Goal: Task Accomplishment & Management: Use online tool/utility

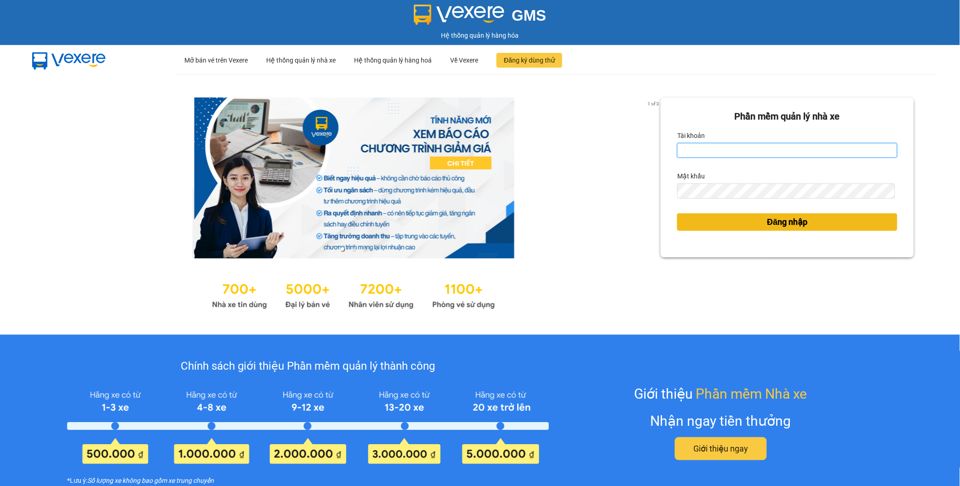
type input "ngotrinh.apq"
click at [702, 227] on button "Đăng nhập" at bounding box center [787, 221] width 220 height 17
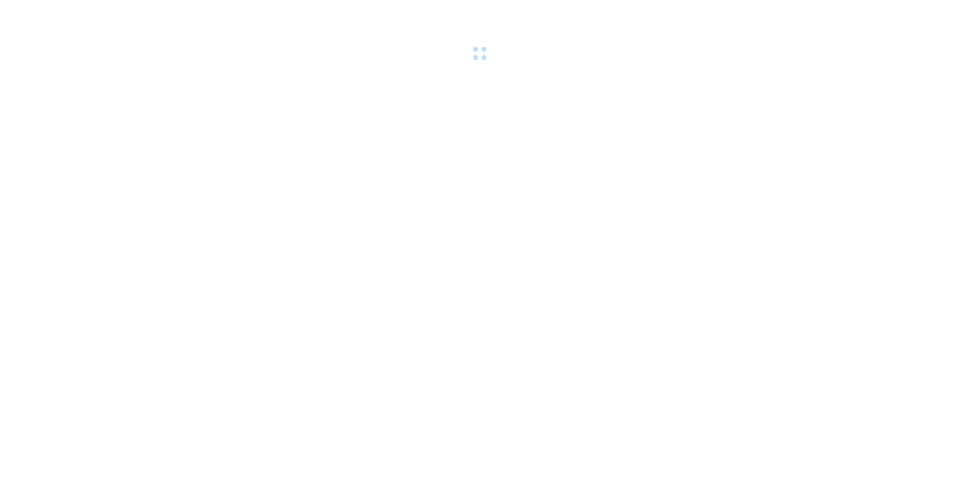
click at [771, 219] on body at bounding box center [480, 243] width 960 height 486
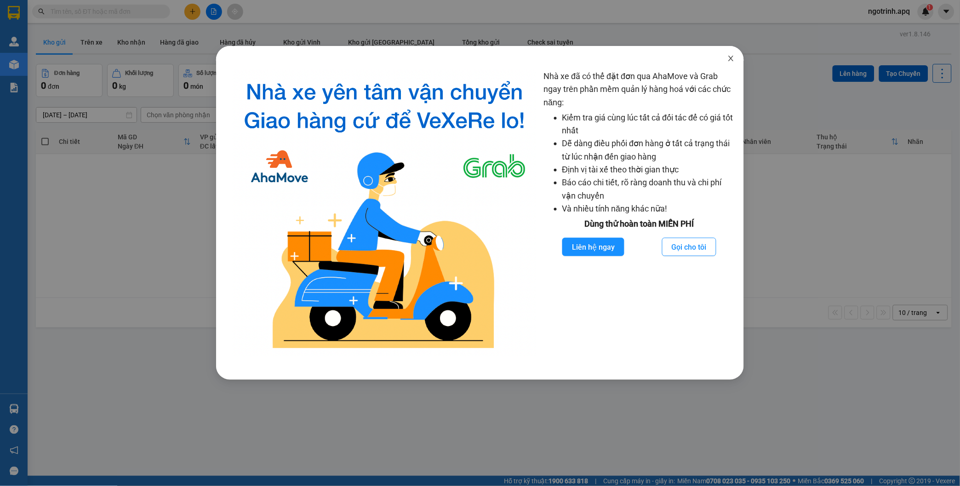
drag, startPoint x: 729, startPoint y: 56, endPoint x: 362, endPoint y: 26, distance: 368.9
click at [728, 56] on icon "close" at bounding box center [730, 58] width 7 height 7
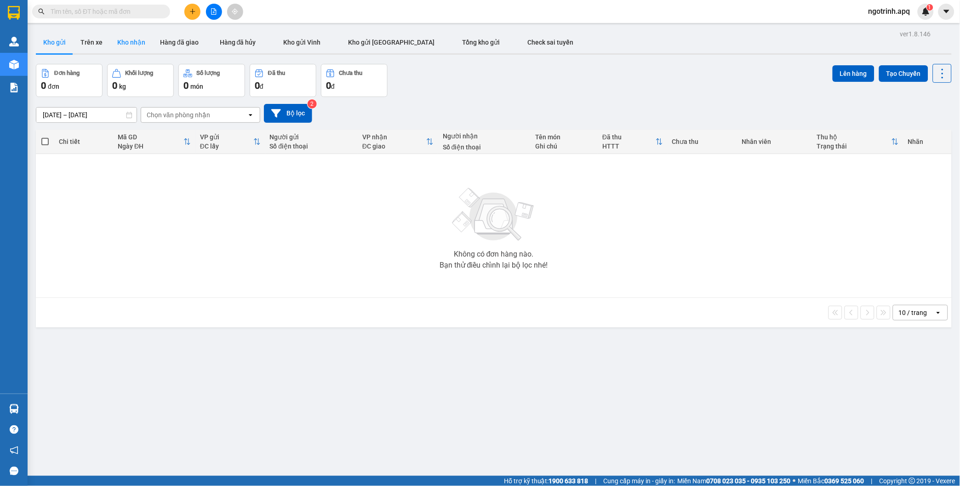
click at [120, 39] on button "Kho nhận" at bounding box center [131, 42] width 43 height 22
